Goal: Task Accomplishment & Management: Manage account settings

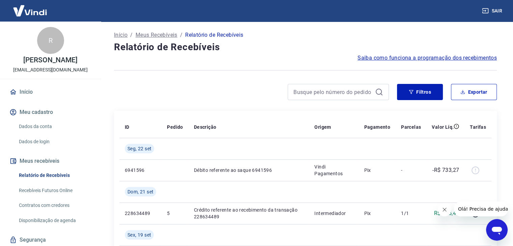
click at [42, 134] on link "Dados da conta" at bounding box center [54, 127] width 77 height 14
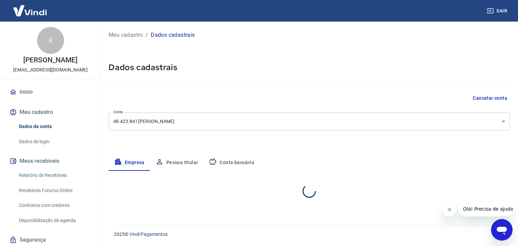
select select "SP"
select select "business"
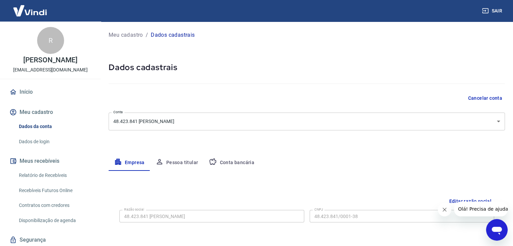
click at [239, 164] on button "Conta bancária" at bounding box center [231, 163] width 56 height 16
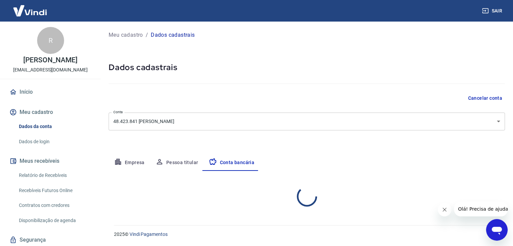
select select "1"
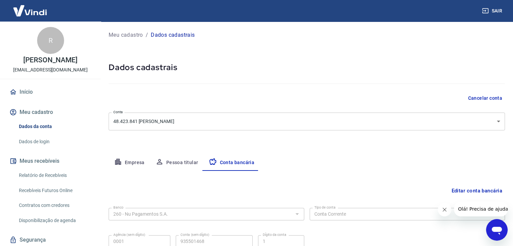
drag, startPoint x: 45, startPoint y: 184, endPoint x: 56, endPoint y: 183, distance: 10.8
click at [45, 183] on link "Relatório de Recebíveis" at bounding box center [54, 176] width 77 height 14
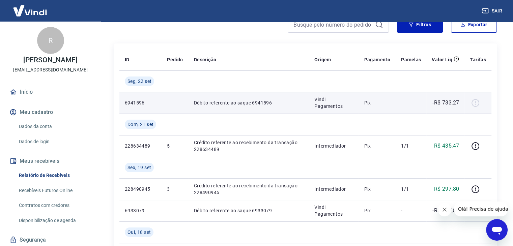
scroll to position [34, 0]
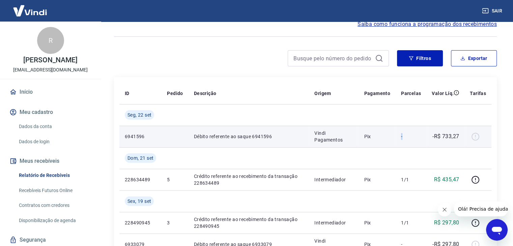
drag, startPoint x: 399, startPoint y: 138, endPoint x: 407, endPoint y: 142, distance: 9.1
click at [408, 139] on td "-" at bounding box center [411, 137] width 31 height 22
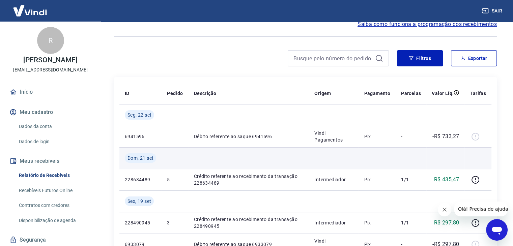
click at [392, 158] on td at bounding box center [377, 158] width 37 height 22
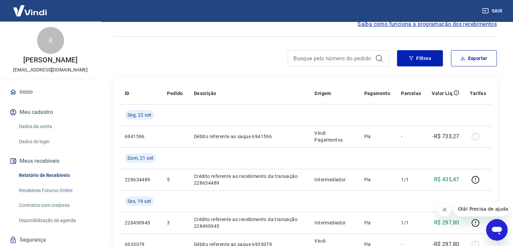
click at [50, 198] on link "Recebíveis Futuros Online" at bounding box center [54, 191] width 77 height 14
